Goal: Information Seeking & Learning: Learn about a topic

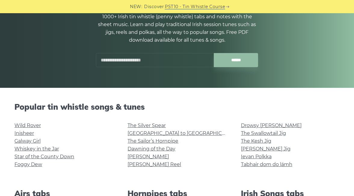
scroll to position [109, 0]
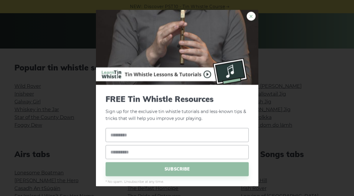
click at [249, 14] on link "×" at bounding box center [250, 16] width 9 height 9
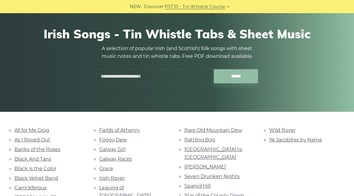
scroll to position [109, 0]
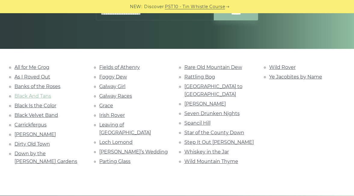
click at [35, 96] on link "Black And Tans" at bounding box center [32, 96] width 37 height 6
click at [110, 86] on link "Galway Girl" at bounding box center [112, 87] width 26 height 6
click at [209, 86] on link "[GEOGRAPHIC_DATA] to [GEOGRAPHIC_DATA]" at bounding box center [213, 91] width 58 height 14
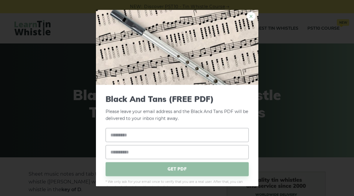
click at [250, 19] on link "×" at bounding box center [250, 16] width 9 height 9
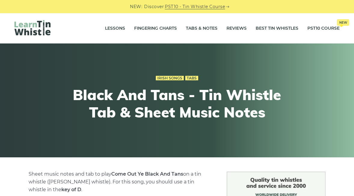
scroll to position [68, 0]
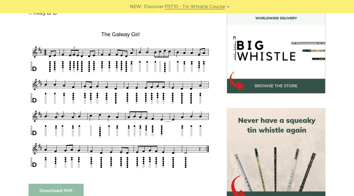
scroll to position [175, 0]
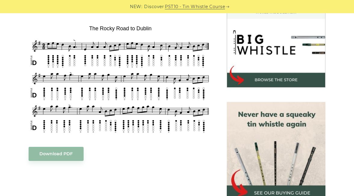
scroll to position [182, 0]
